Goal: Task Accomplishment & Management: Use online tool/utility

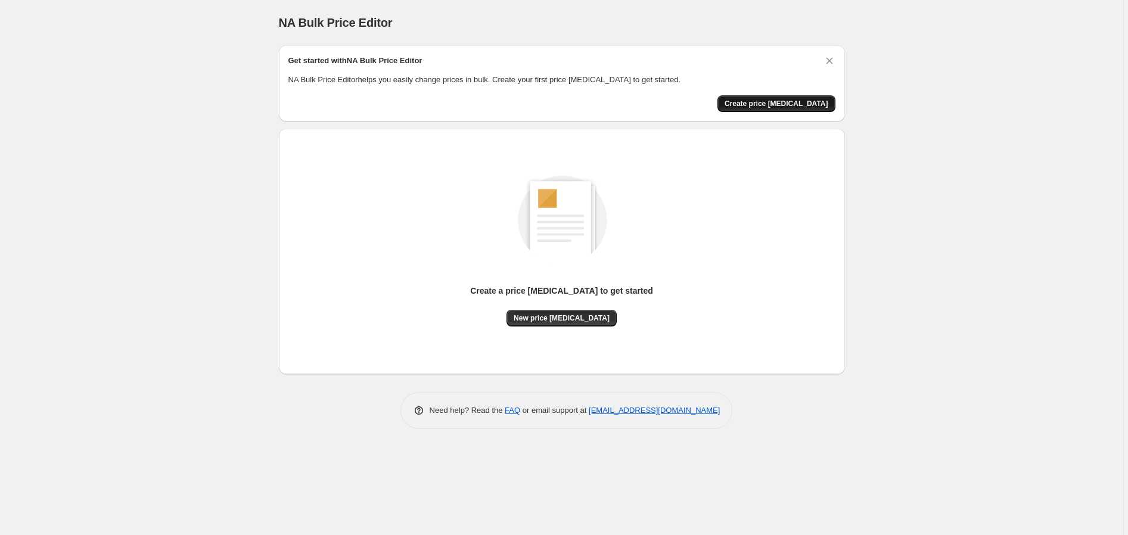
click at [788, 102] on span "Create price [MEDICAL_DATA]" at bounding box center [777, 104] width 104 height 10
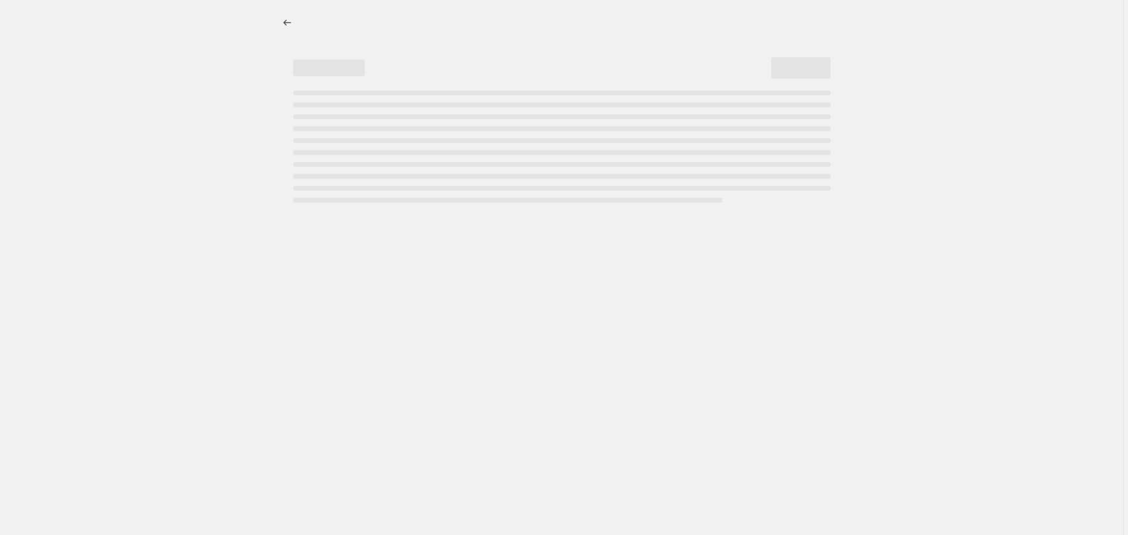
select select "percentage"
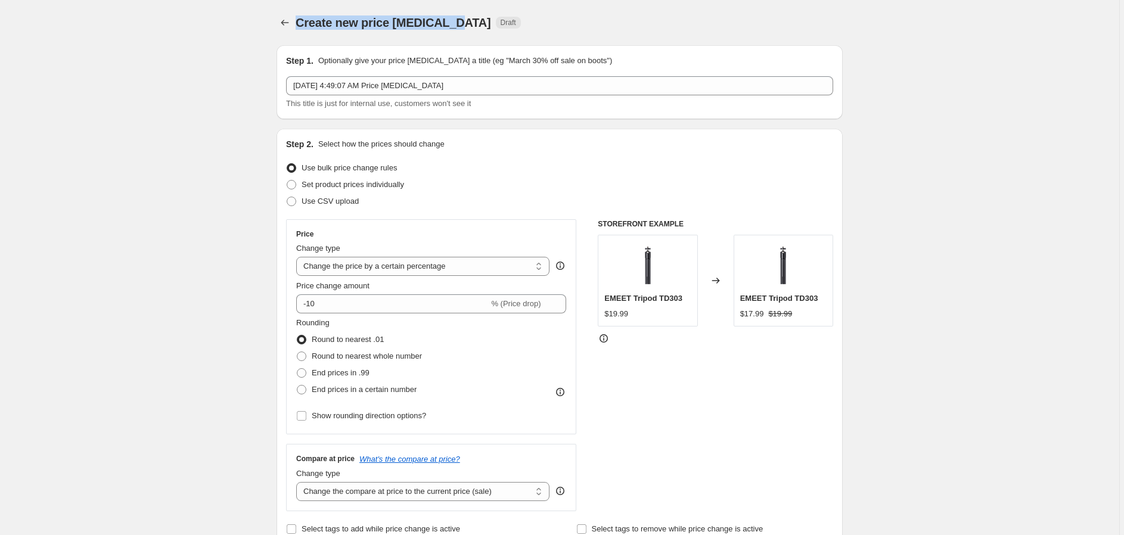
drag, startPoint x: 299, startPoint y: 18, endPoint x: 453, endPoint y: 24, distance: 153.9
click at [453, 24] on span "Create new price change job" at bounding box center [393, 22] width 195 height 13
copy span "Create new price change job"
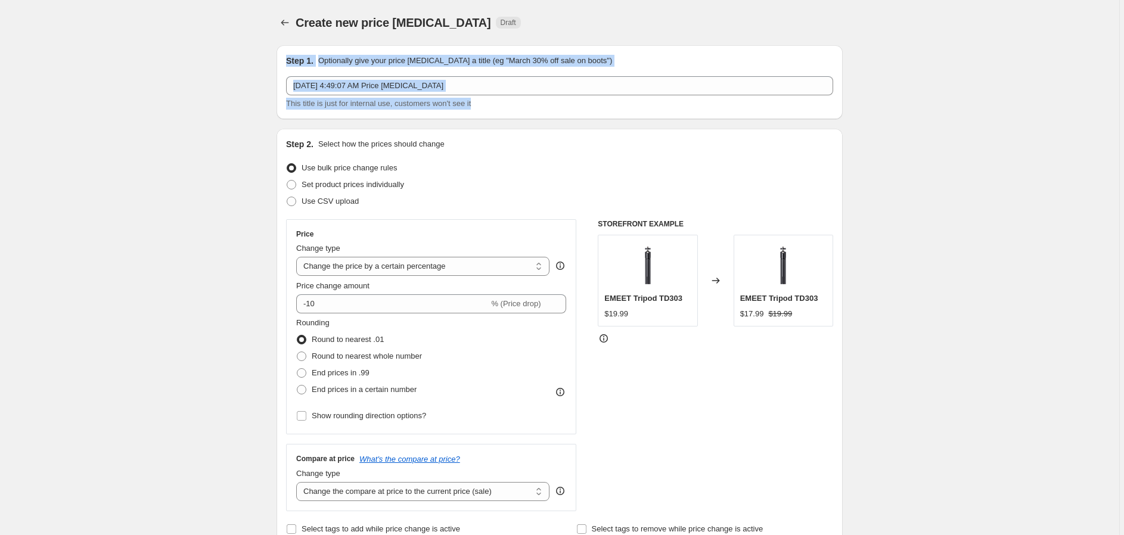
drag, startPoint x: 287, startPoint y: 57, endPoint x: 504, endPoint y: 105, distance: 222.8
click at [504, 105] on div "Step 1. Optionally give your price change job a title (eg "March 30% off sale o…" at bounding box center [559, 82] width 566 height 74
copy div "Step 1. Optionally give your price change job a title (eg "March 30% off sale o…"
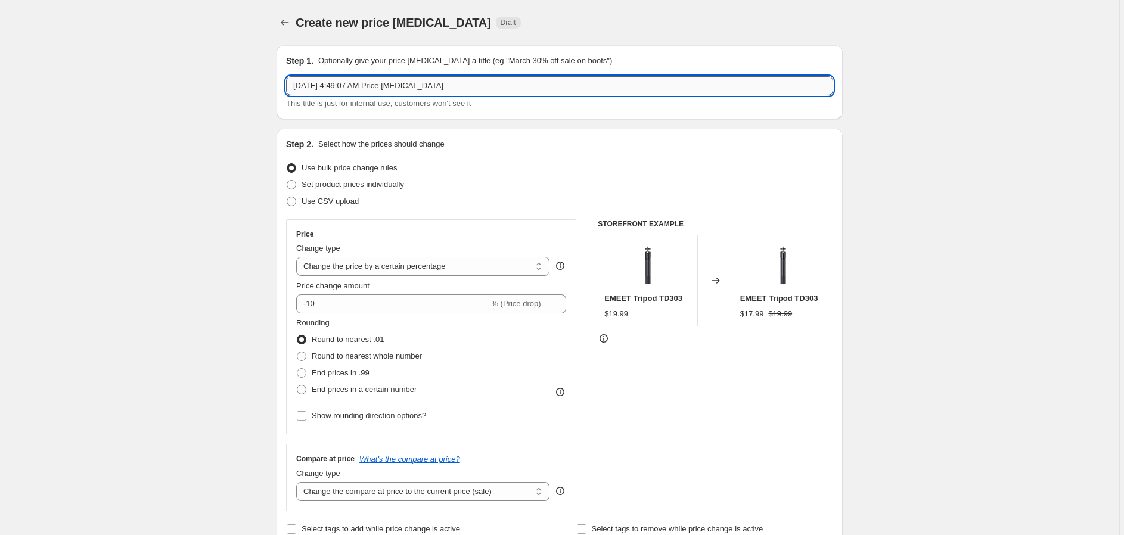
click at [400, 89] on input "Sep 1, 2025, 4:49:07 AM Price change job" at bounding box center [559, 85] width 547 height 19
click at [329, 91] on input "Sep 1, 2025, 4:49:07 AM Price change job" at bounding box center [559, 85] width 547 height 19
click at [293, 83] on input "Sep 1, 2025, 4:49:07 AM Price change job" at bounding box center [559, 85] width 547 height 19
drag, startPoint x: 462, startPoint y: 89, endPoint x: 259, endPoint y: 89, distance: 203.2
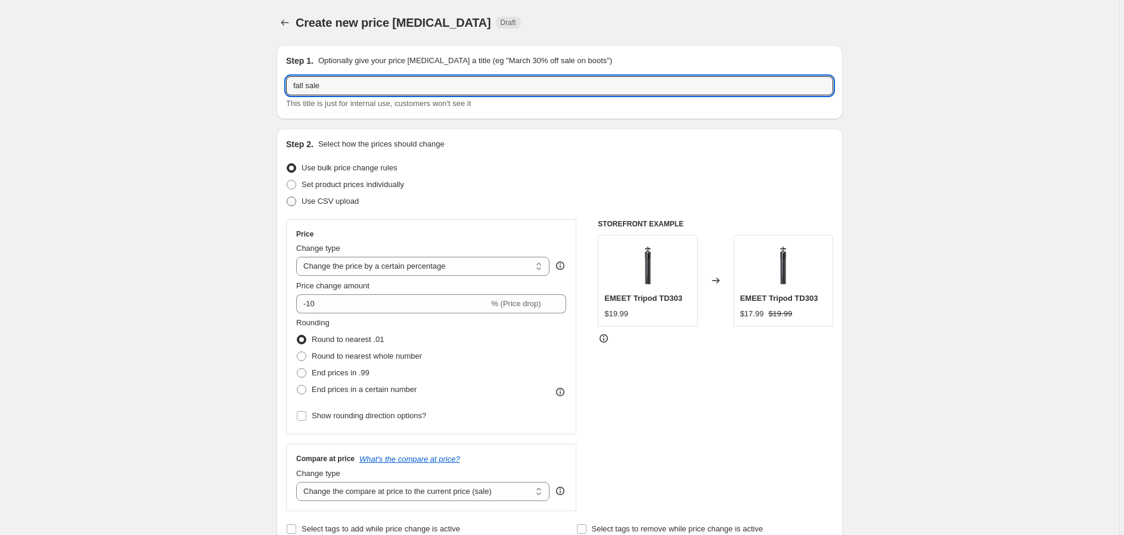
type input "fall sale"
click at [293, 204] on span at bounding box center [292, 202] width 10 height 10
click at [287, 197] on input "Use CSV upload" at bounding box center [287, 197] width 1 height 1
radio input "true"
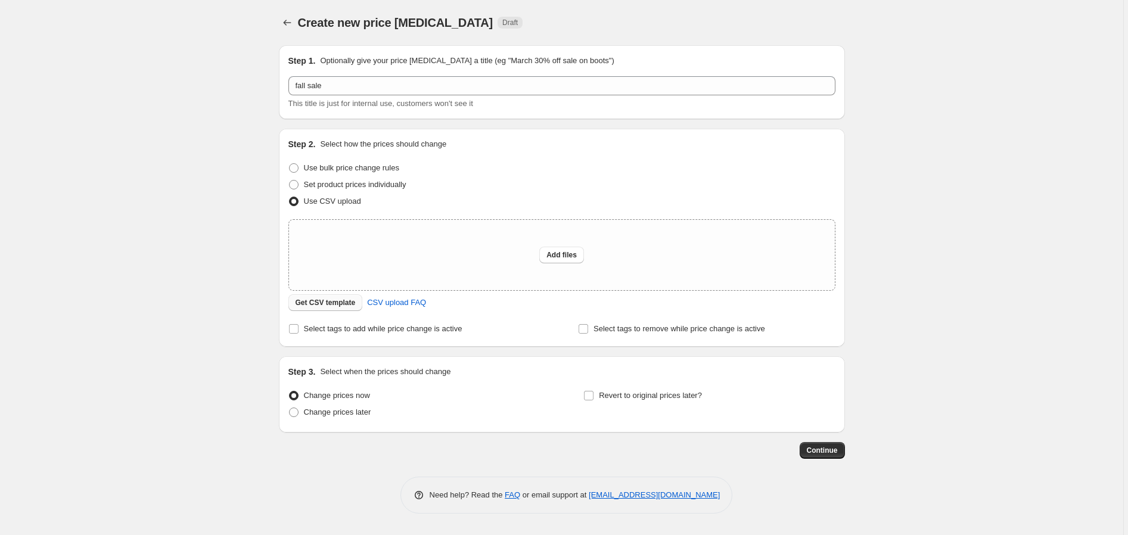
click at [330, 303] on span "Get CSV template" at bounding box center [326, 303] width 60 height 10
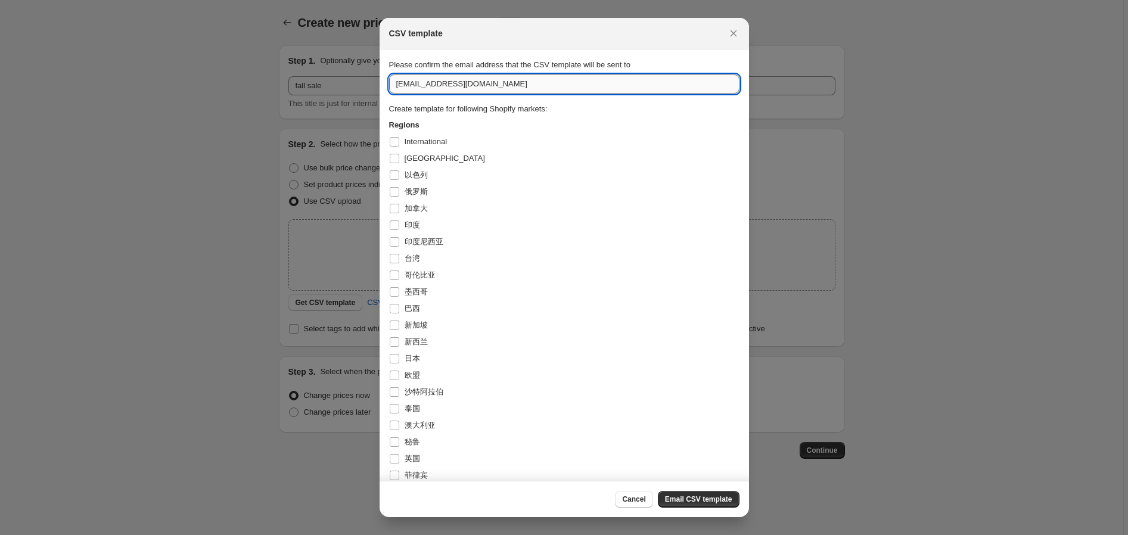
click at [474, 85] on input "dtc@emeet.com" at bounding box center [564, 83] width 350 height 19
drag, startPoint x: 493, startPoint y: 85, endPoint x: 326, endPoint y: 76, distance: 167.1
click at [326, 534] on div "CSV template Please confirm the email address that the CSV template will be sen…" at bounding box center [564, 535] width 1128 height 0
paste input "qiongbing.wei"
type input "qiongbing.wei@emeet.com"
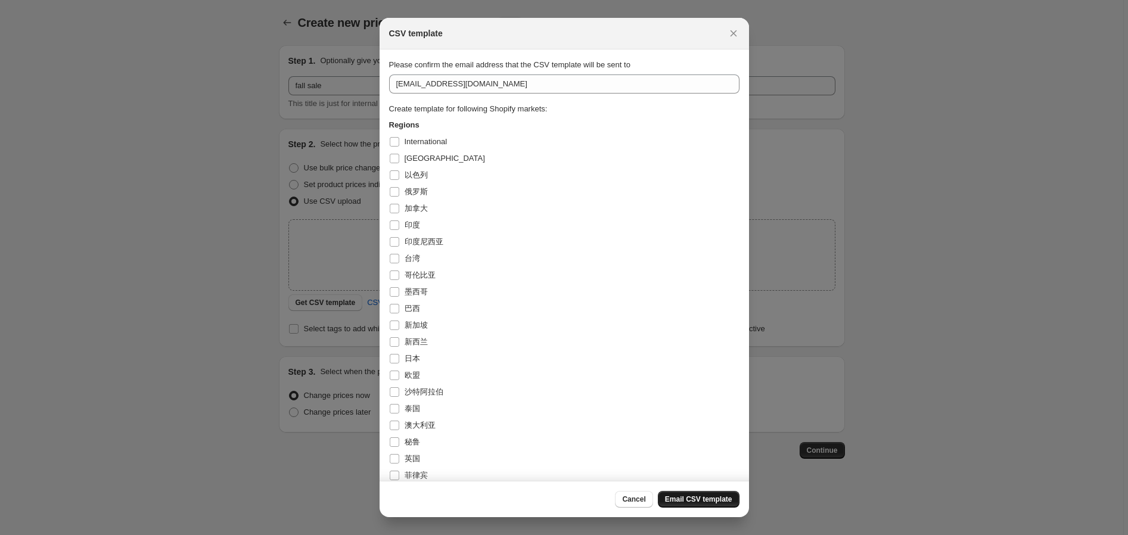
click at [693, 504] on button "Email CSV template" at bounding box center [699, 499] width 82 height 17
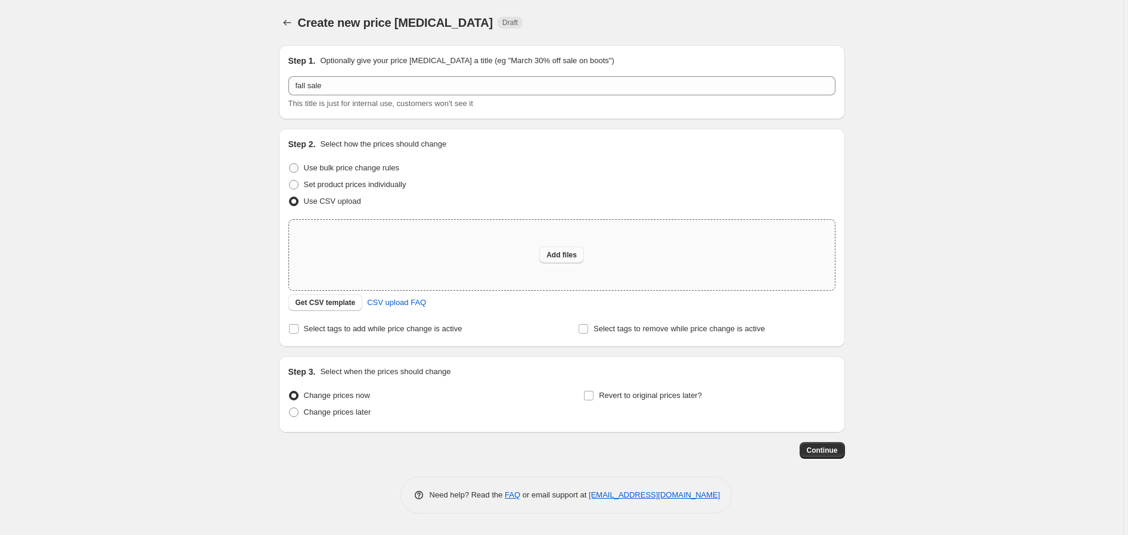
click at [568, 251] on span "Add files" at bounding box center [561, 255] width 30 height 10
type input "C:\fakepath\csv_901.xlsx"
click at [563, 255] on span "Add files" at bounding box center [561, 255] width 30 height 10
type input "C:\fakepath\csv_901.csv"
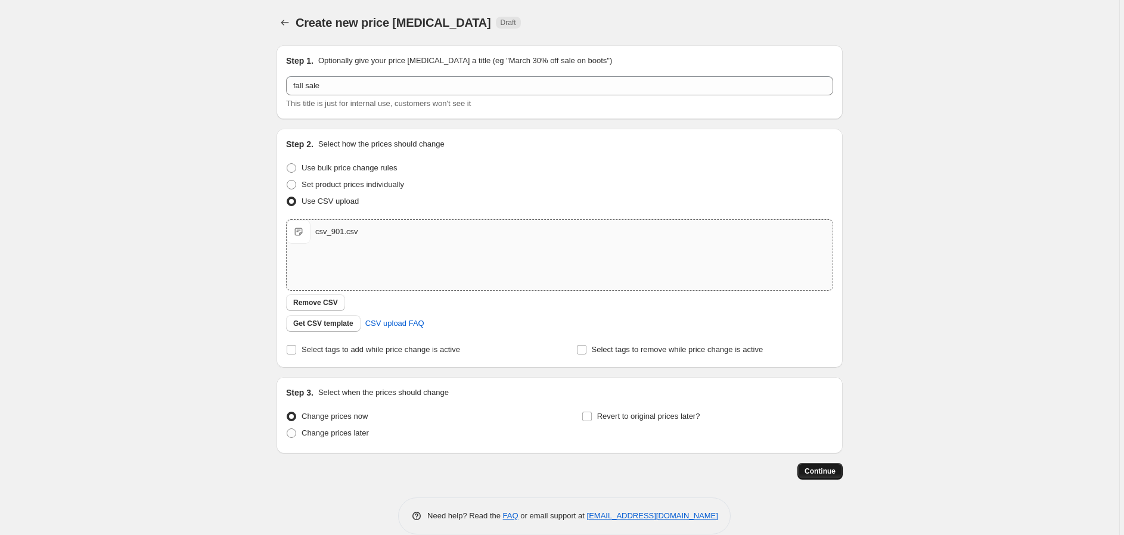
click at [833, 472] on span "Continue" at bounding box center [819, 472] width 31 height 10
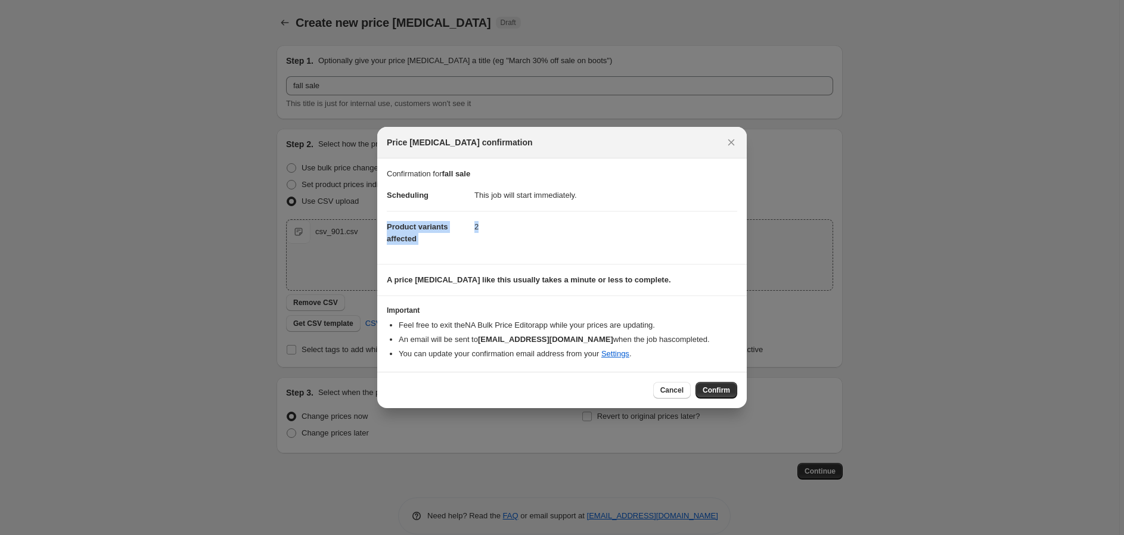
drag, startPoint x: 386, startPoint y: 222, endPoint x: 509, endPoint y: 240, distance: 124.6
click at [509, 240] on section "Confirmation for fall sale Scheduling This job will start immediately. Product …" at bounding box center [561, 211] width 369 height 105
copy dl "Product variants affected 2"
click at [711, 389] on span "Confirm" at bounding box center [716, 391] width 27 height 10
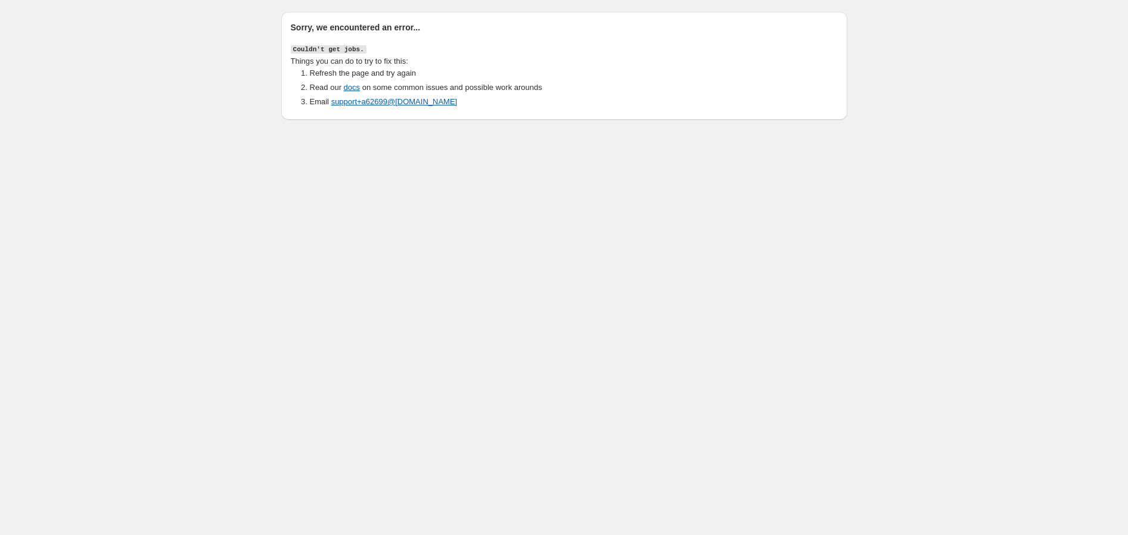
click at [806, 187] on body "Sorry, we encountered an error... Couldn't get jobs. Things you can do to try t…" at bounding box center [564, 267] width 1128 height 535
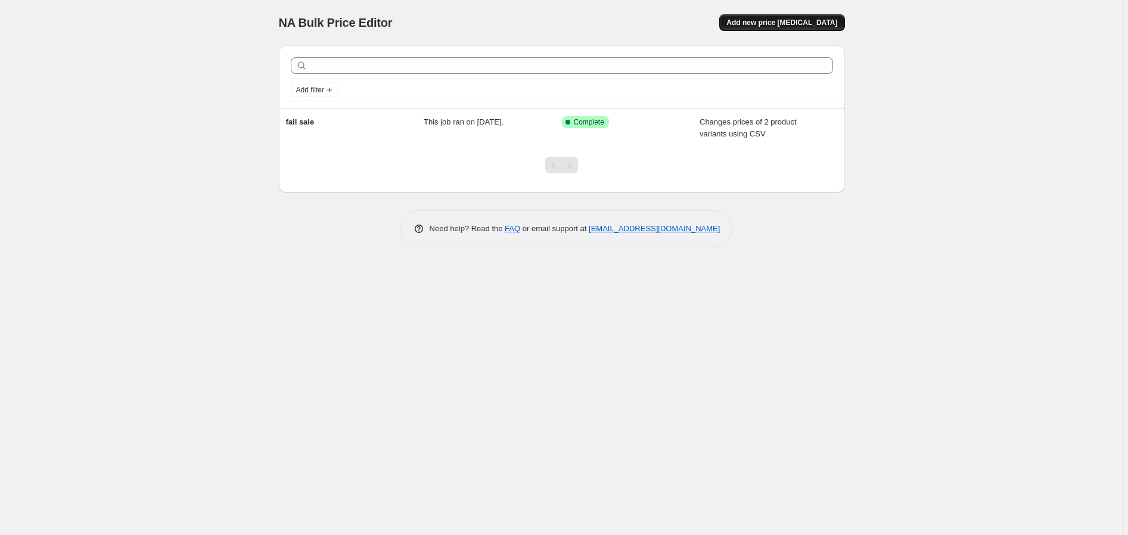
click at [807, 23] on span "Add new price change job" at bounding box center [781, 23] width 111 height 10
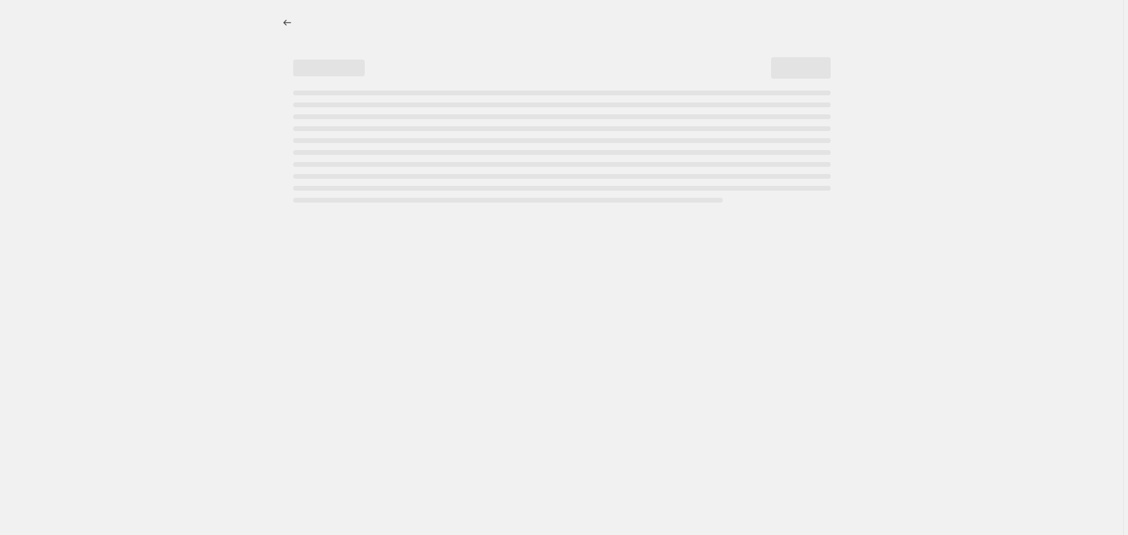
select select "percentage"
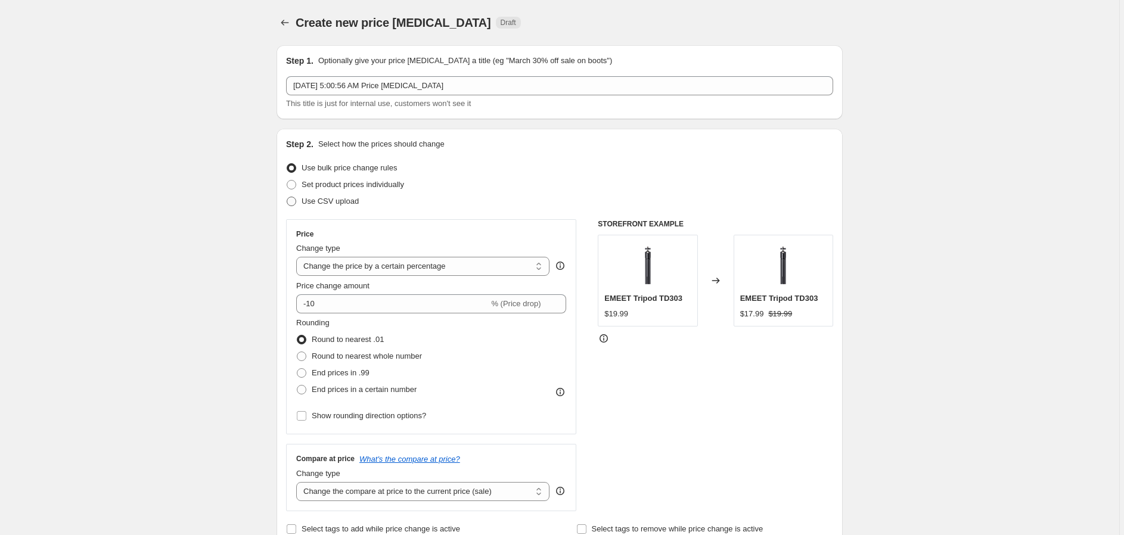
click at [292, 207] on label "Use CSV upload" at bounding box center [322, 201] width 73 height 17
click at [287, 197] on input "Use CSV upload" at bounding box center [287, 197] width 1 height 1
radio input "true"
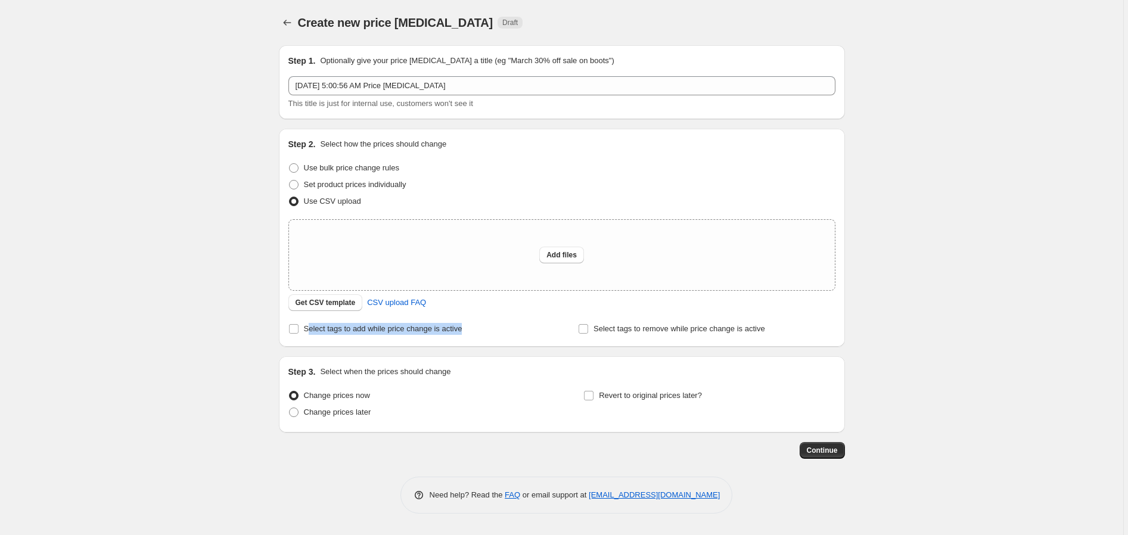
drag, startPoint x: 306, startPoint y: 328, endPoint x: 492, endPoint y: 327, distance: 185.3
click at [492, 327] on div "Select tags to add while price change is active" at bounding box center [416, 329] width 257 height 17
click at [539, 331] on div "Select tags to add while price change is active" at bounding box center [416, 329] width 257 height 17
drag, startPoint x: 499, startPoint y: 334, endPoint x: 302, endPoint y: 329, distance: 197.3
click at [302, 329] on div "Select tags to add while price change is active" at bounding box center [416, 329] width 257 height 17
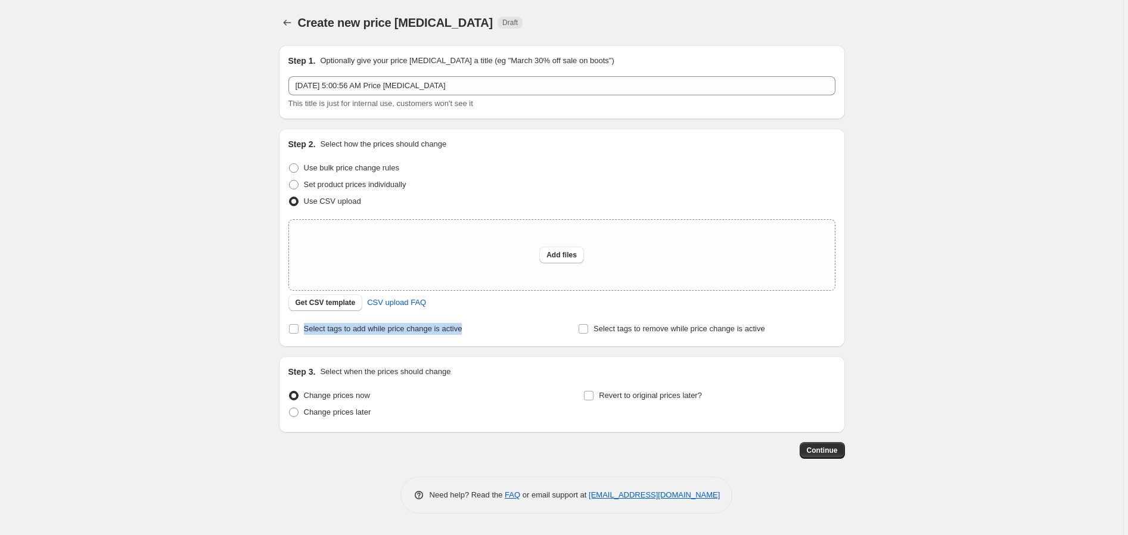
copy span "Select tags to add while price change is active"
drag, startPoint x: 782, startPoint y: 328, endPoint x: 592, endPoint y: 332, distance: 189.5
click at [592, 332] on div "Select tags to remove while price change is active" at bounding box center [706, 329] width 257 height 17
copy span "Select tags to remove while price change is active"
click at [509, 372] on div "Step 3. Select when the prices should change" at bounding box center [561, 372] width 547 height 12
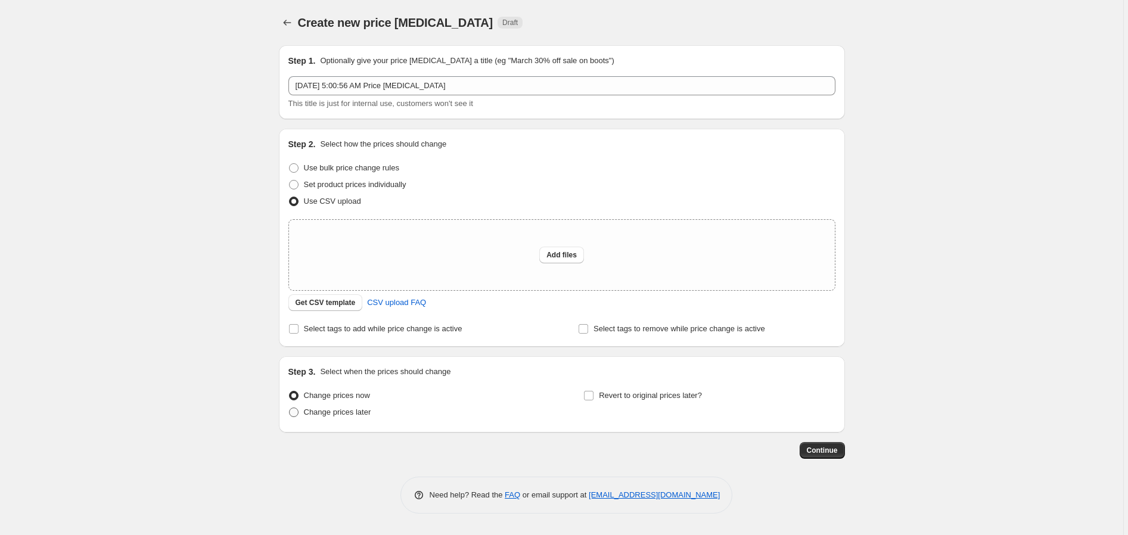
click at [296, 414] on span at bounding box center [294, 413] width 10 height 10
click at [290, 408] on input "Change prices later" at bounding box center [289, 408] width 1 height 1
radio input "true"
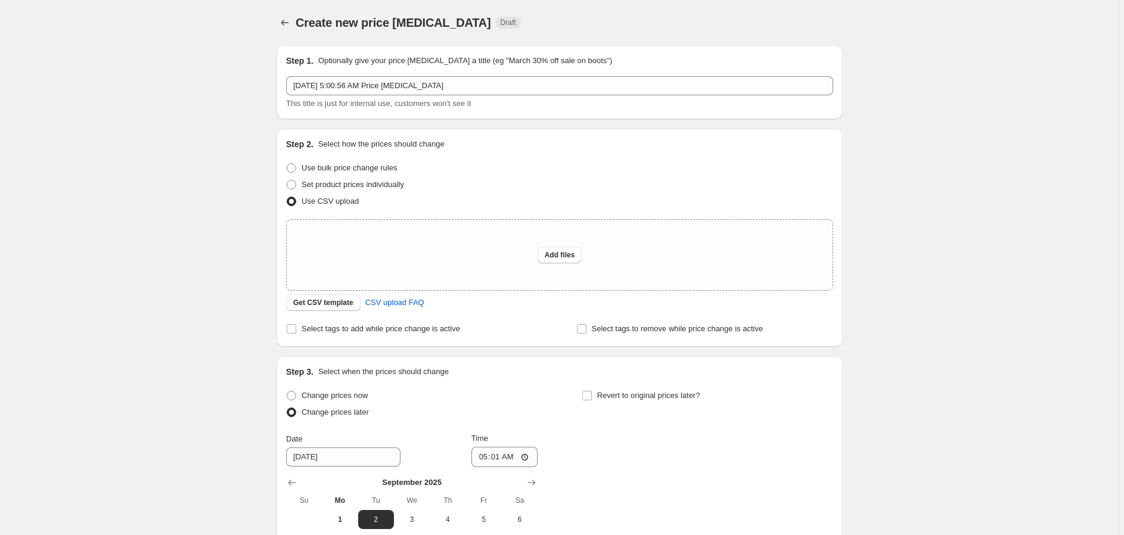
click at [990, 32] on div "Create new price change job. This page is ready Create new price change job Dra…" at bounding box center [559, 367] width 1119 height 735
click at [936, 123] on div "Create new price change job. This page is ready Create new price change job Dra…" at bounding box center [559, 367] width 1119 height 735
click at [936, 124] on div "Create new price change job. This page is ready Create new price change job Dra…" at bounding box center [559, 367] width 1119 height 735
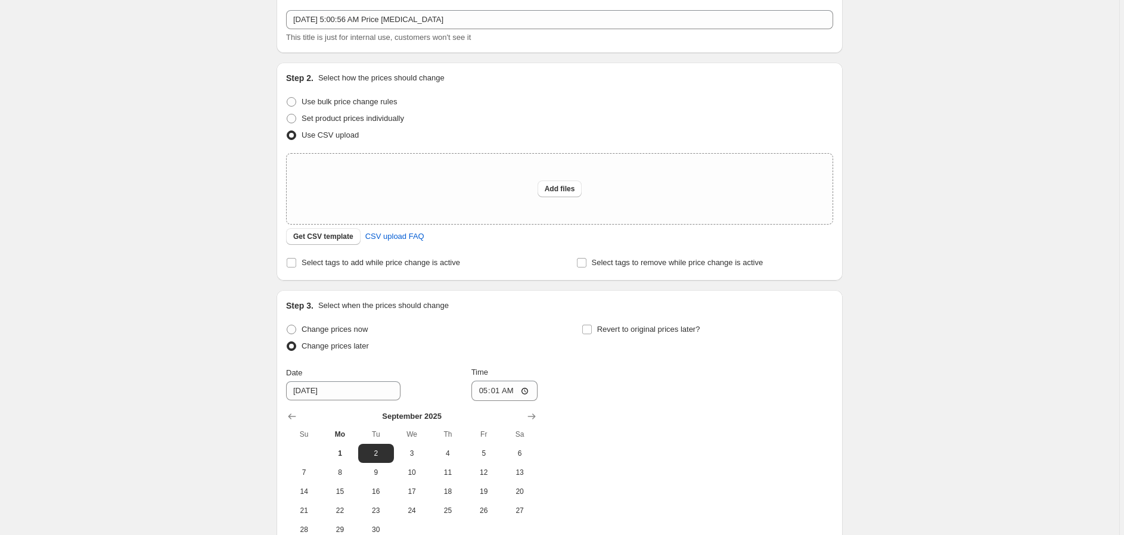
click at [997, 110] on div "Create new price change job. This page is ready Create new price change job Dra…" at bounding box center [559, 301] width 1119 height 735
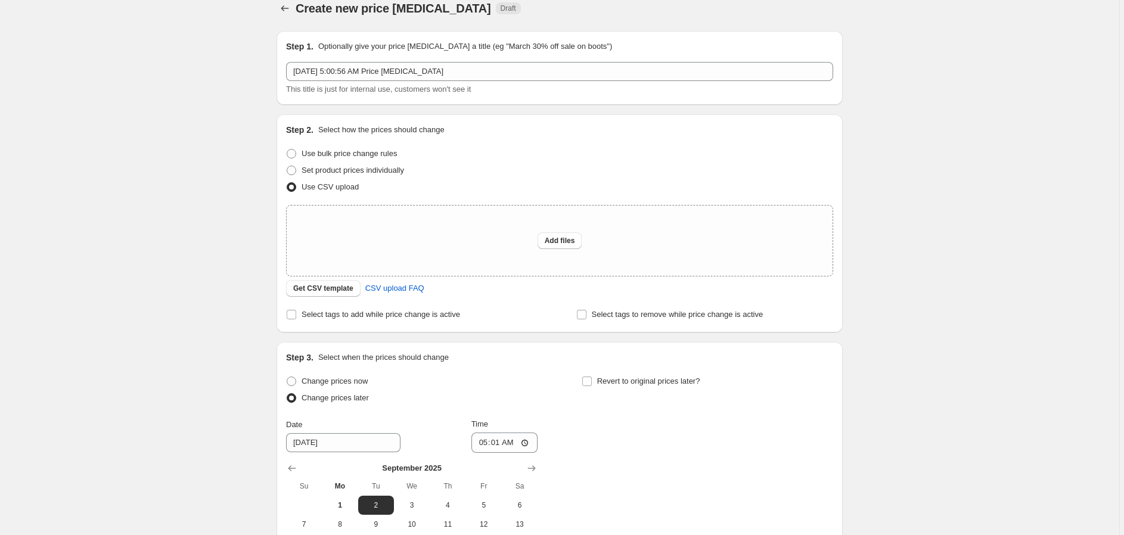
scroll to position [0, 0]
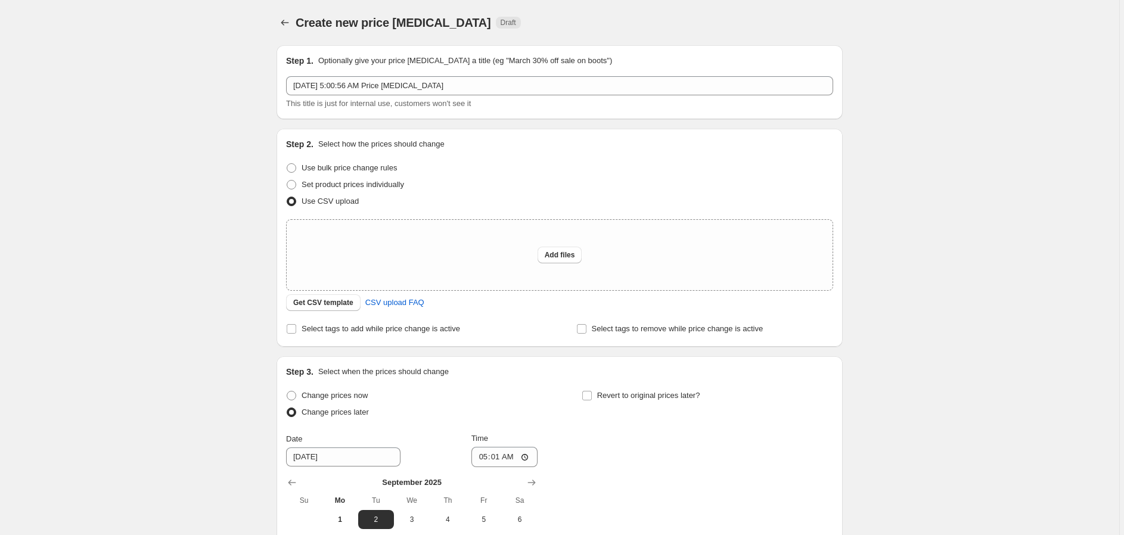
click at [958, 119] on div "Create new price change job. This page is ready Create new price change job Dra…" at bounding box center [559, 367] width 1119 height 735
click at [961, 119] on div "Create new price change job. This page is ready Create new price change job Dra…" at bounding box center [559, 367] width 1119 height 735
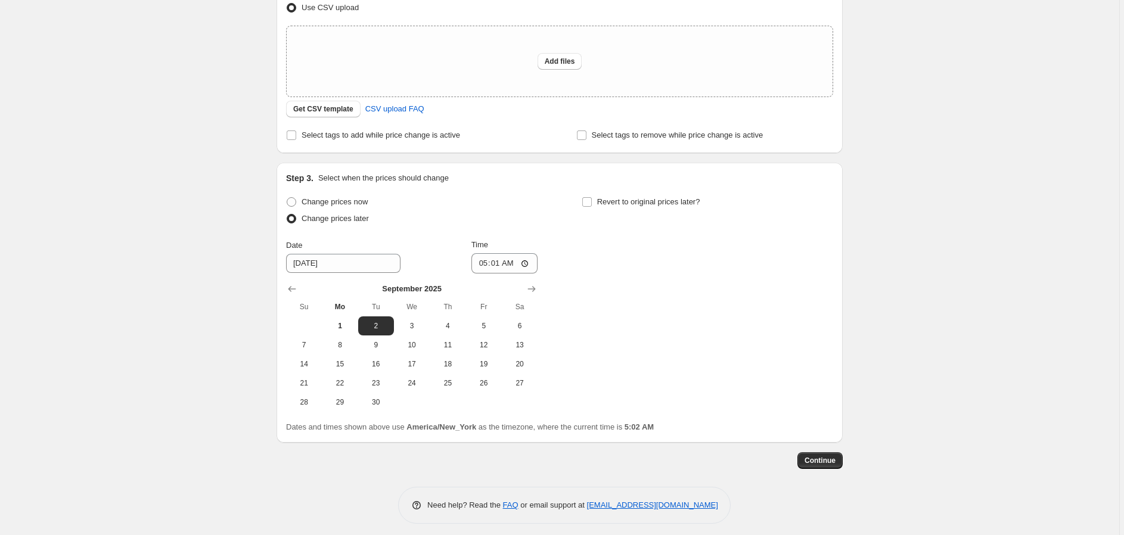
scroll to position [200, 0]
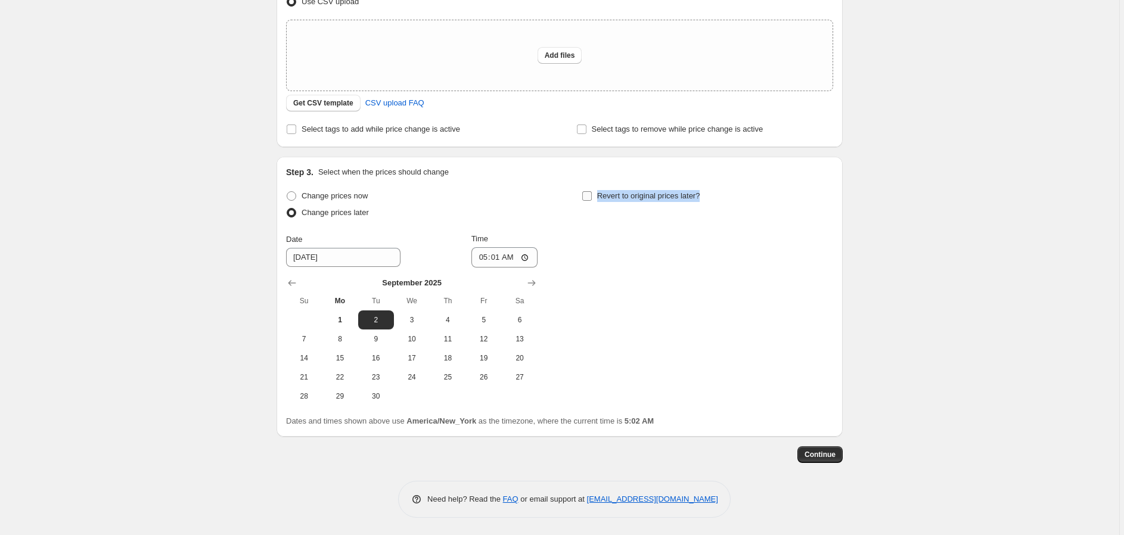
drag, startPoint x: 722, startPoint y: 197, endPoint x: 599, endPoint y: 192, distance: 122.8
click at [599, 192] on div "Revert to original prices later?" at bounding box center [707, 206] width 251 height 36
copy span "Revert to original prices later?"
click at [586, 194] on input "Revert to original prices later?" at bounding box center [587, 196] width 10 height 10
checkbox input "true"
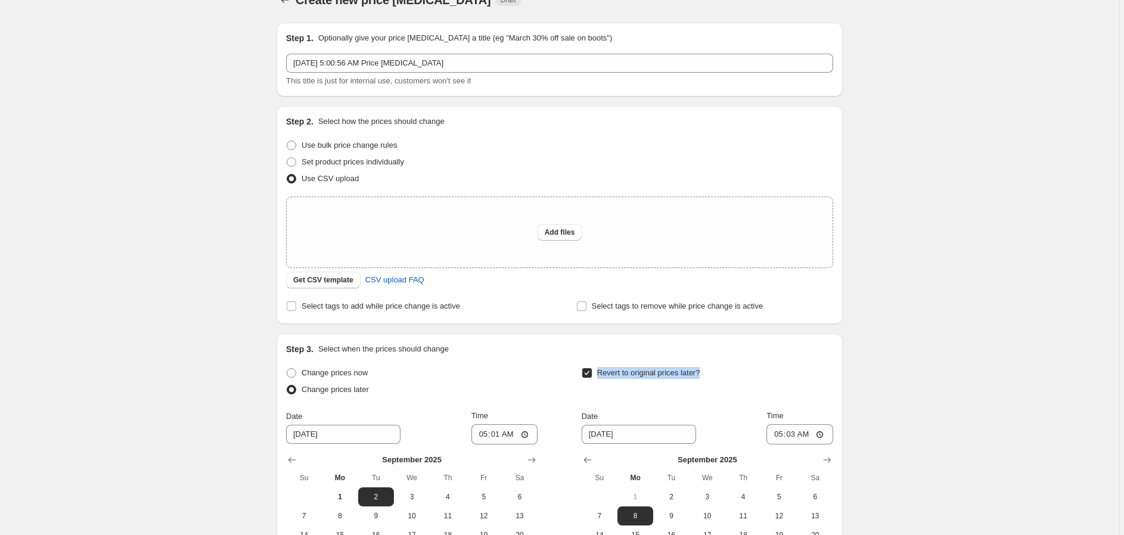
scroll to position [0, 0]
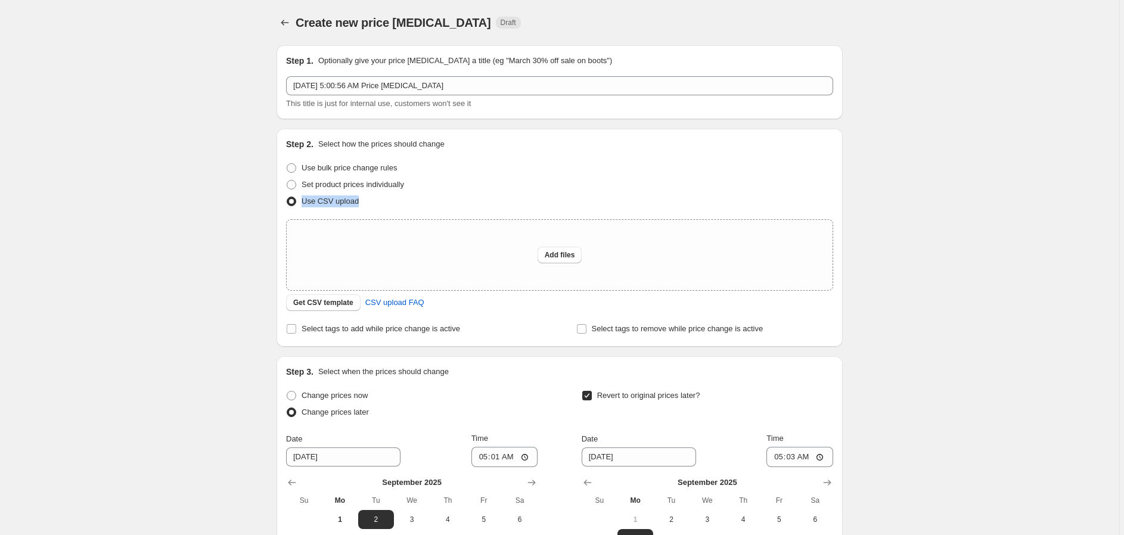
drag, startPoint x: 369, startPoint y: 206, endPoint x: 303, endPoint y: 200, distance: 67.0
click at [303, 200] on div "Use CSV upload" at bounding box center [559, 201] width 547 height 17
copy span "Use CSV upload"
drag, startPoint x: 455, startPoint y: 142, endPoint x: 318, endPoint y: 141, distance: 136.5
click at [318, 141] on div "Step 2. Select how the prices should change" at bounding box center [559, 144] width 547 height 12
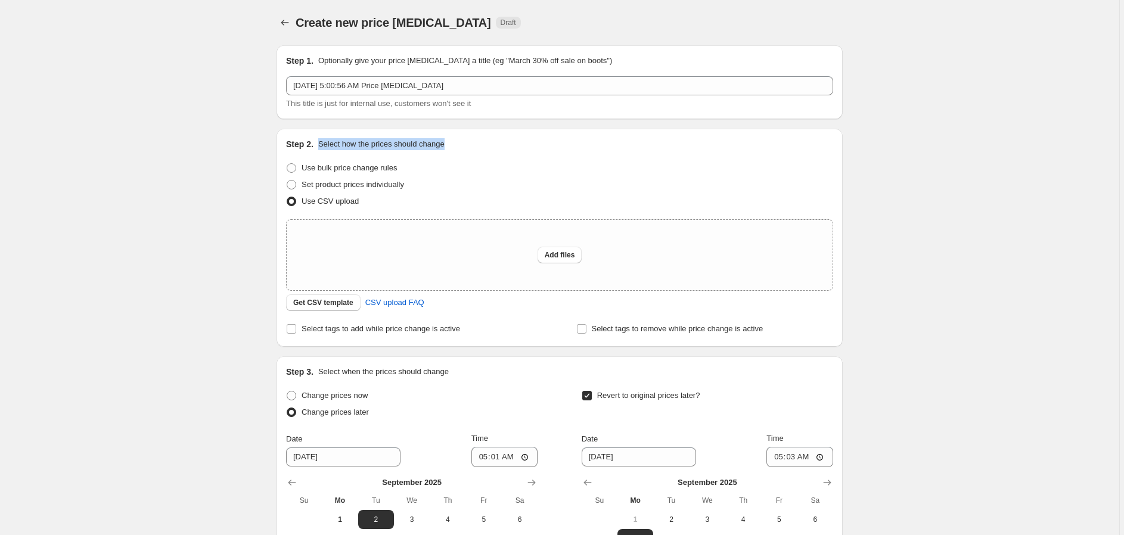
copy p "Select how the prices should change"
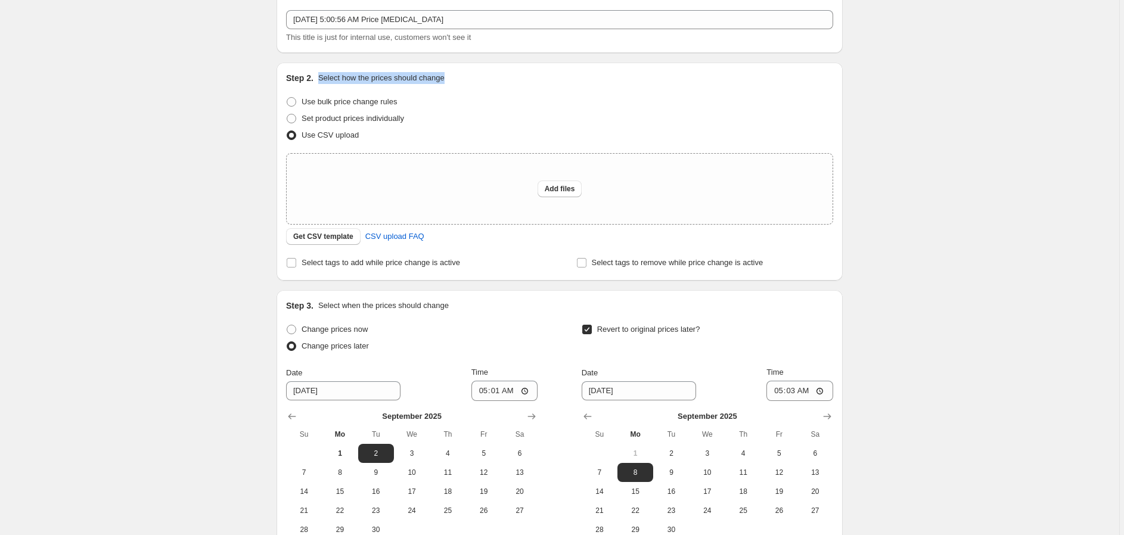
scroll to position [198, 0]
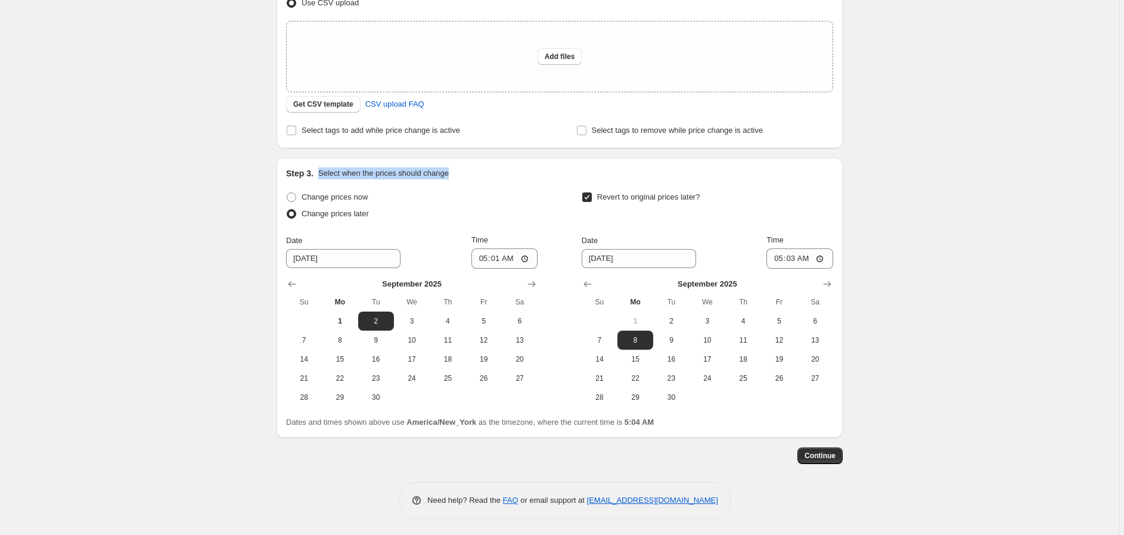
drag, startPoint x: 321, startPoint y: 174, endPoint x: 465, endPoint y: 168, distance: 144.9
click at [465, 168] on div "Step 3. Select when the prices should change" at bounding box center [559, 173] width 547 height 12
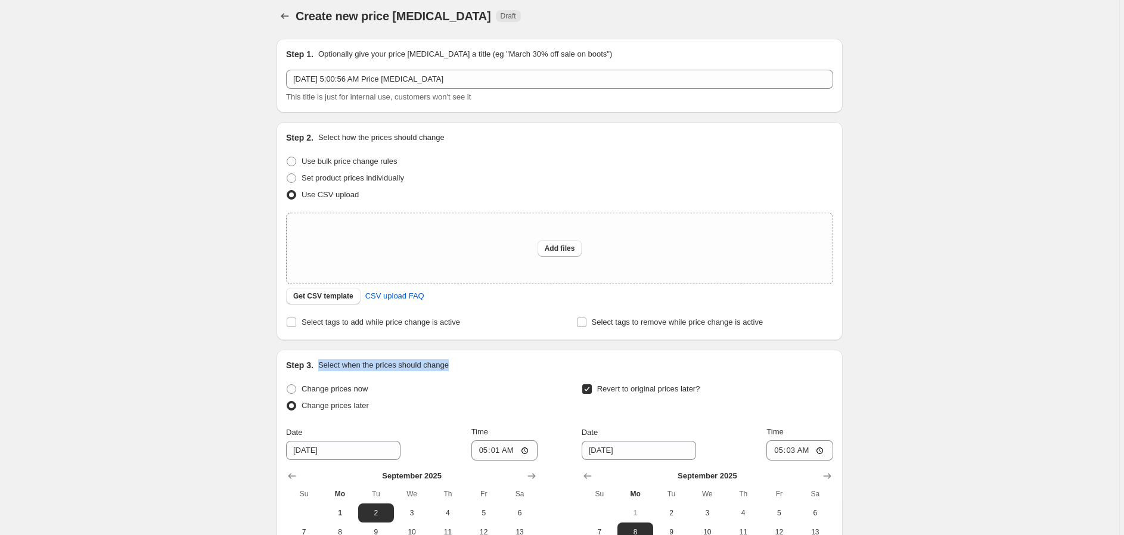
scroll to position [0, 0]
